Goal: Information Seeking & Learning: Learn about a topic

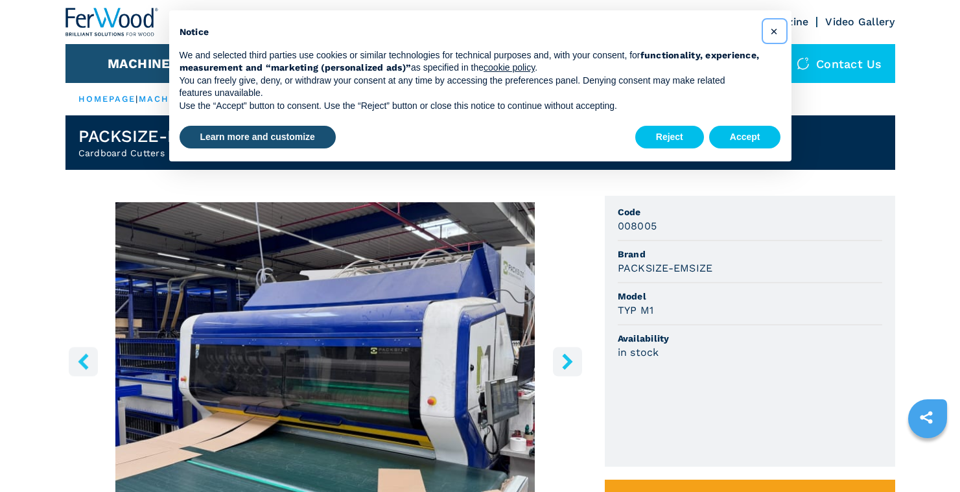
click at [772, 32] on span "×" at bounding box center [774, 31] width 8 height 16
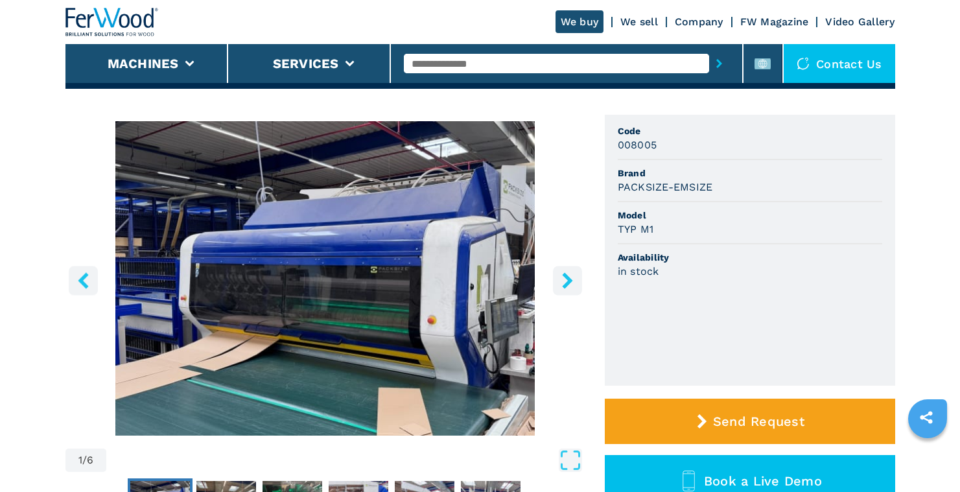
scroll to position [190, 0]
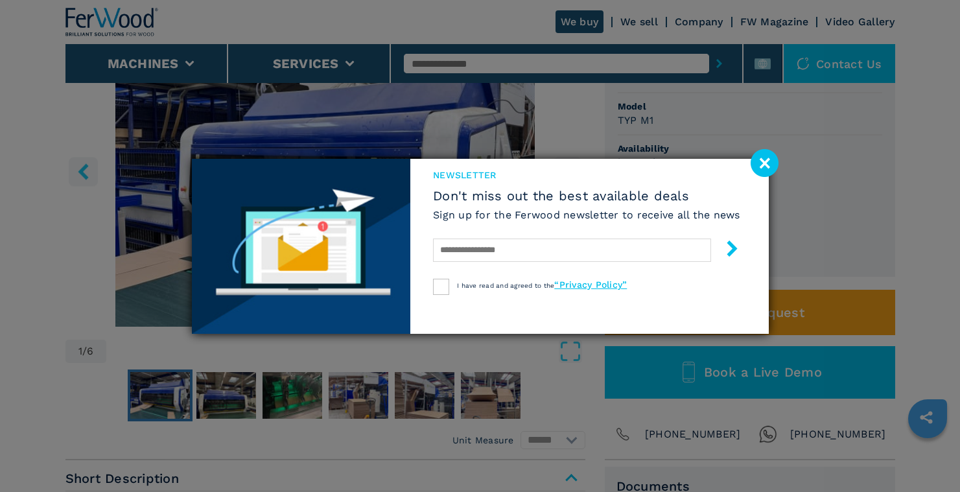
click at [762, 164] on image at bounding box center [764, 163] width 28 height 28
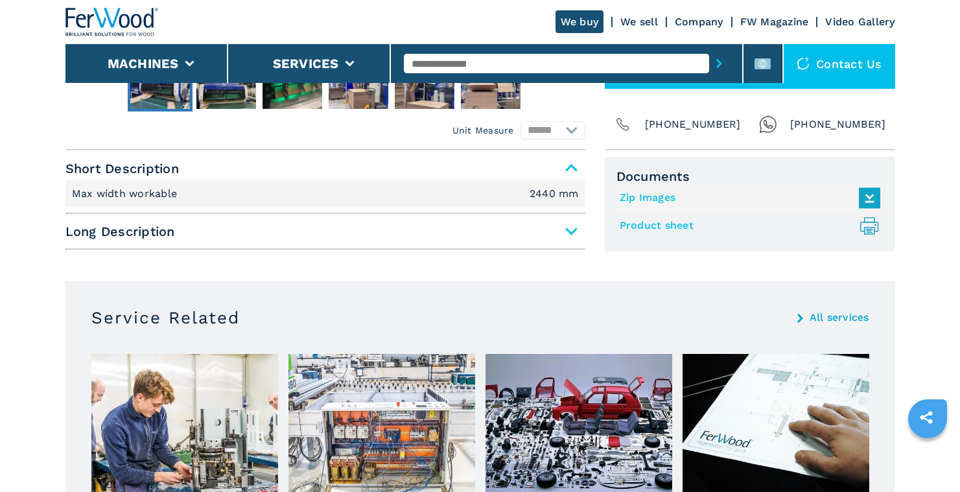
scroll to position [0, 0]
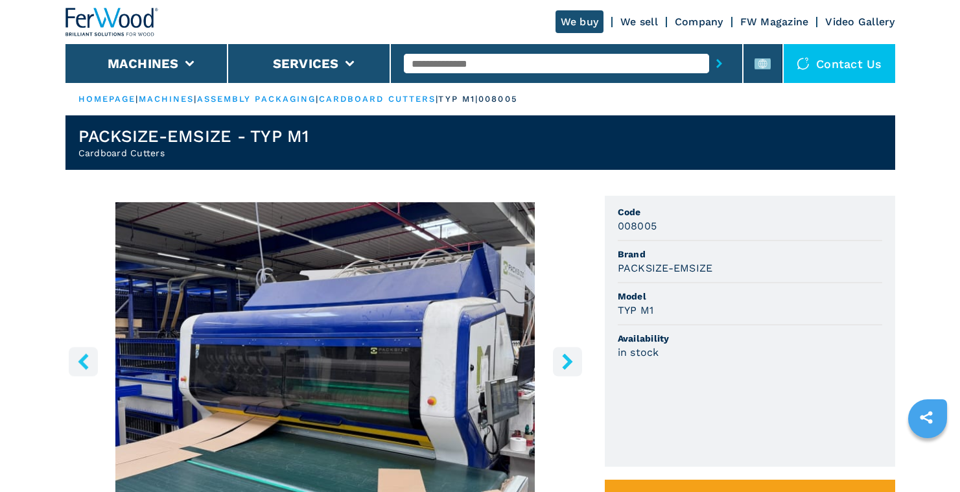
click at [465, 65] on input "text" at bounding box center [556, 63] width 305 height 19
type input "********"
click at [709, 49] on button "submit-button" at bounding box center [719, 64] width 20 height 30
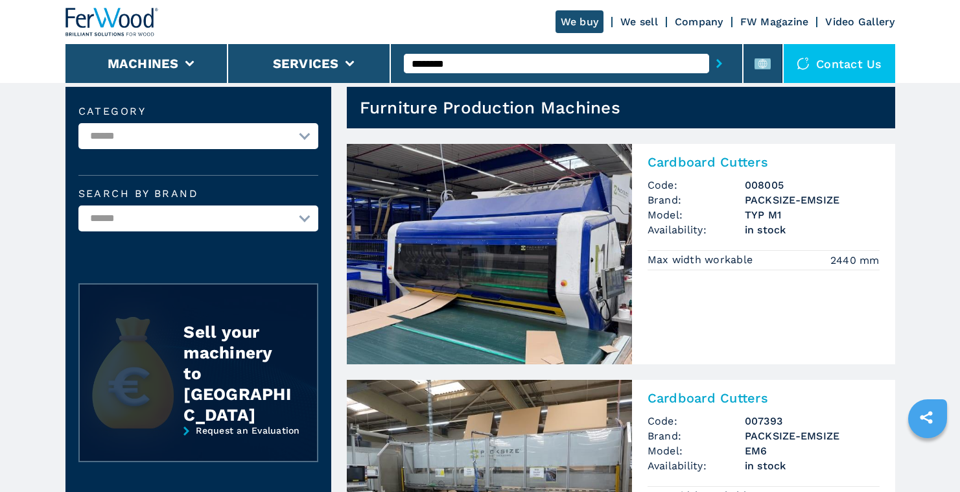
scroll to position [54, 0]
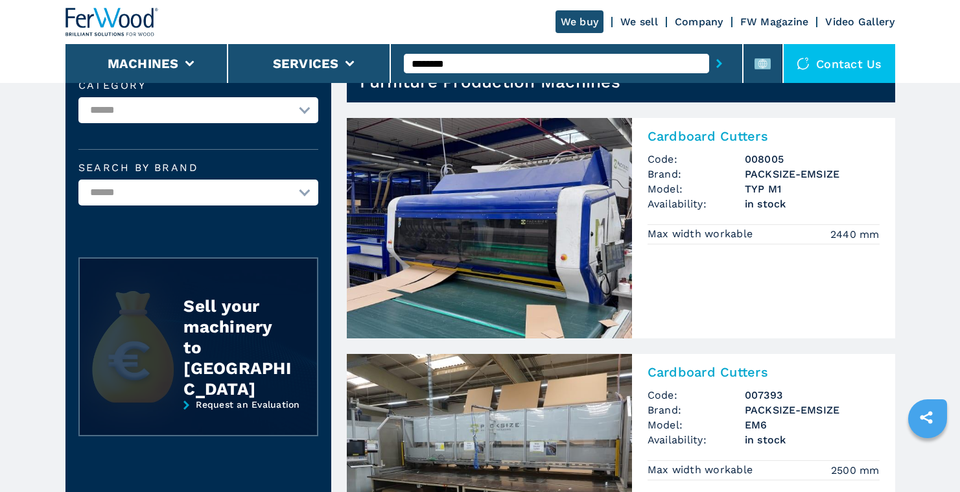
click at [273, 399] on link "Request an Evaluation" at bounding box center [198, 422] width 240 height 47
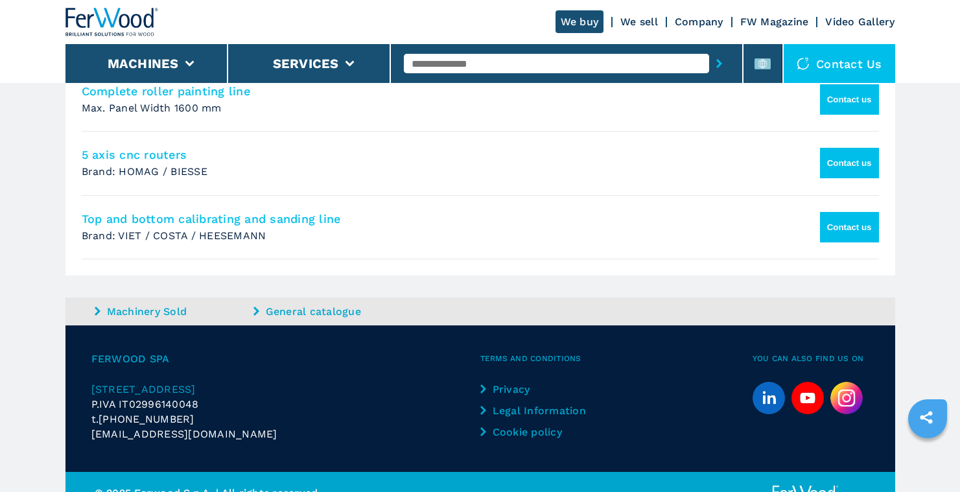
scroll to position [1219, 0]
